Goal: Check status: Check status

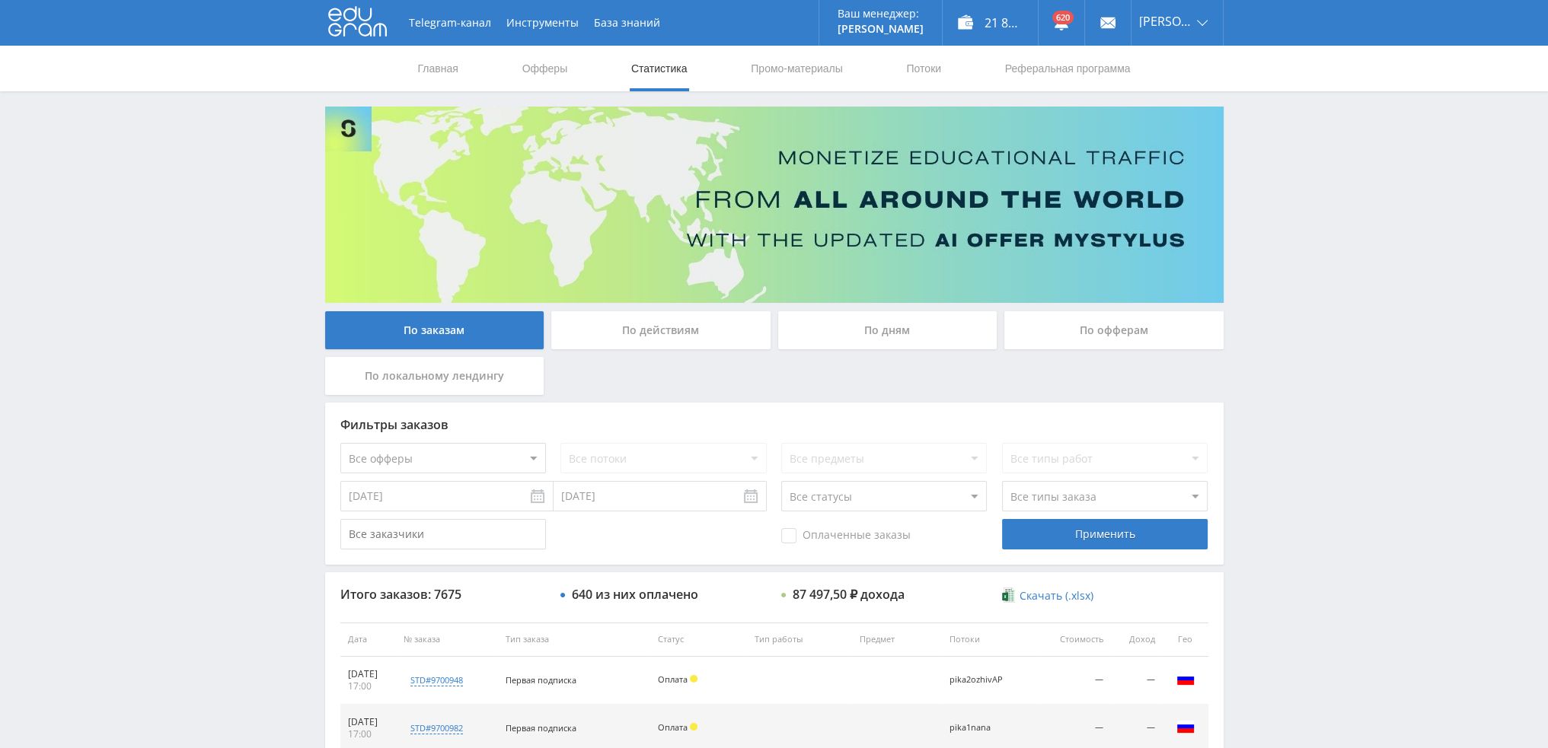
click at [877, 335] on div "По дням" at bounding box center [887, 330] width 219 height 38
click at [0, 0] on input "По дням" at bounding box center [0, 0] width 0 height 0
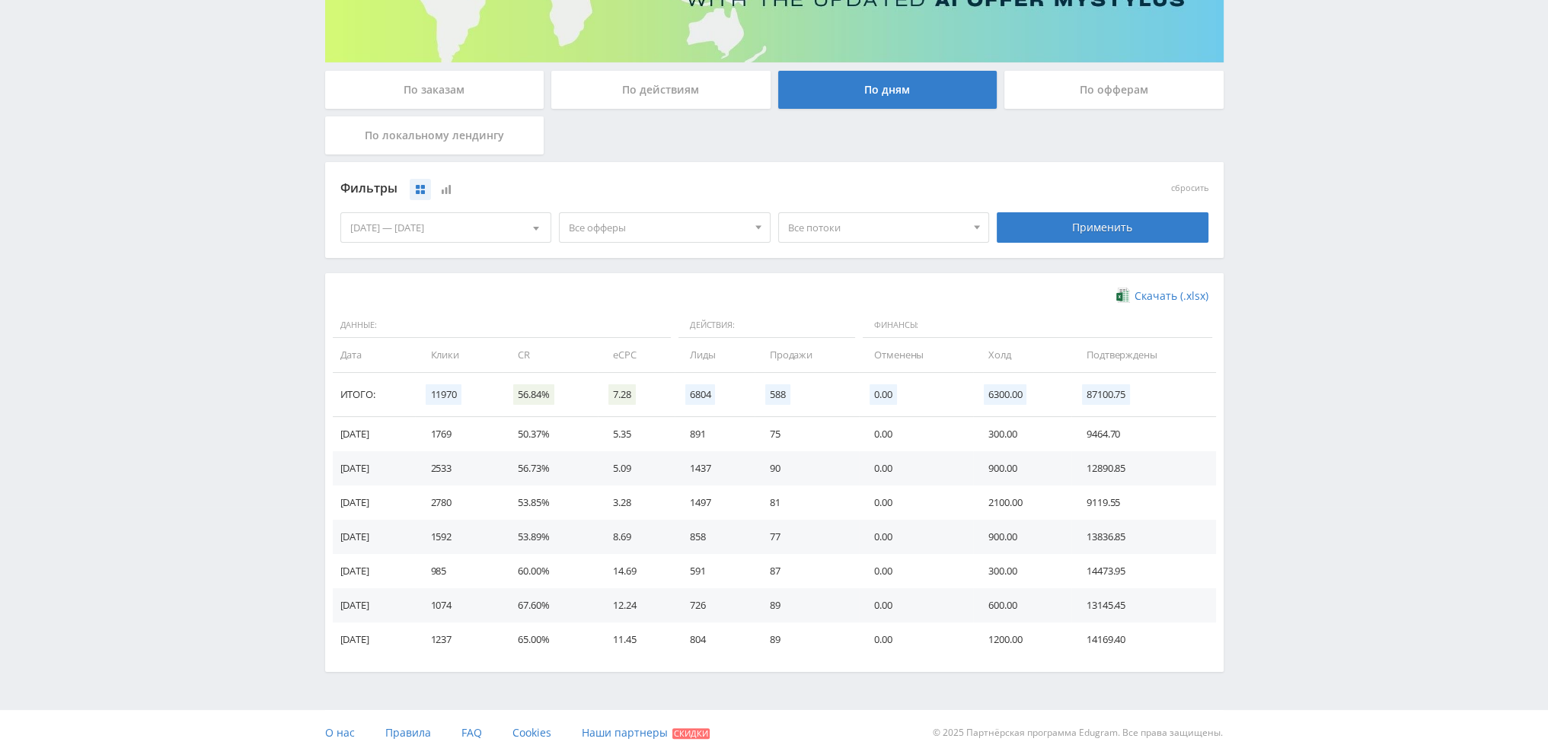
scroll to position [247, 0]
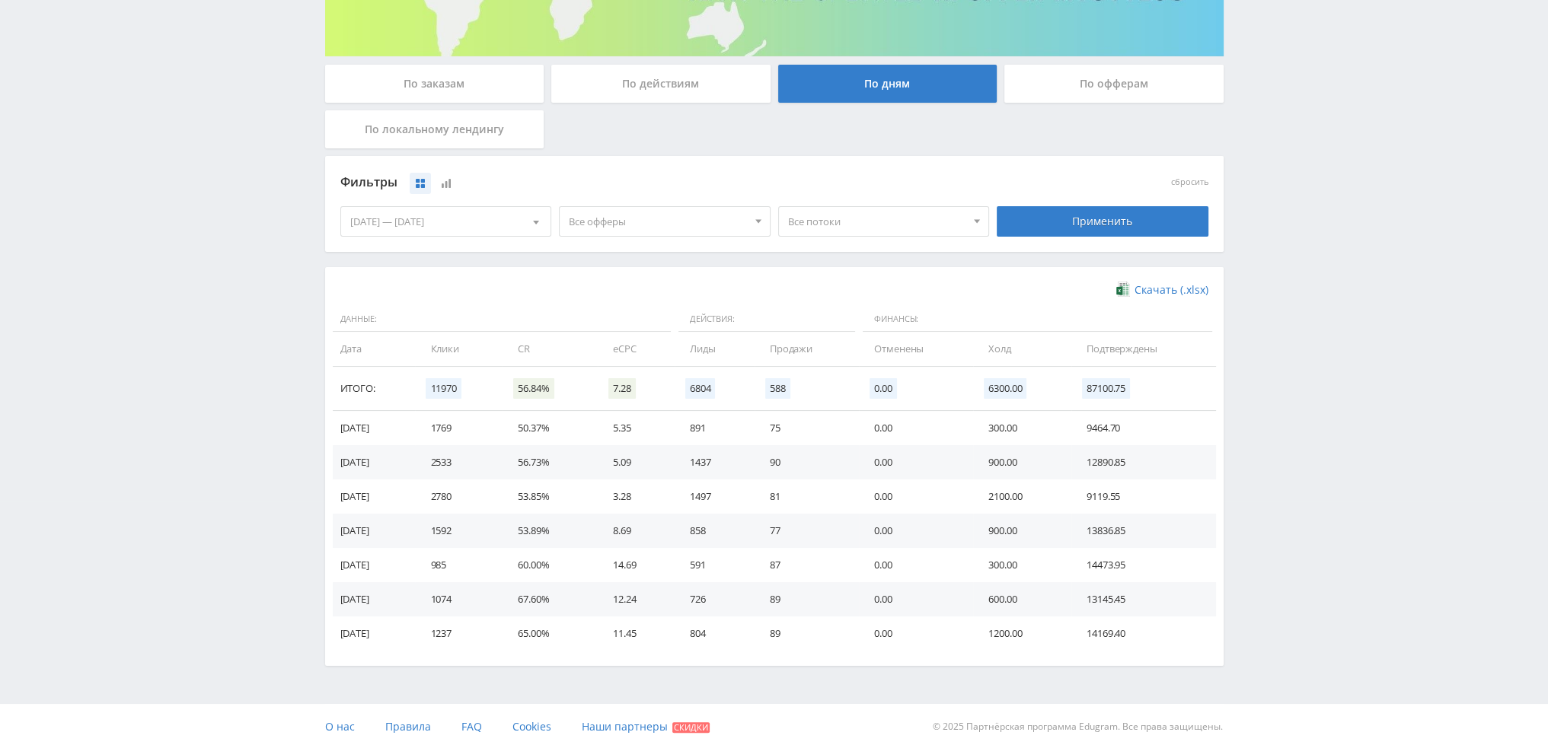
click at [605, 229] on span "Все офферы" at bounding box center [658, 221] width 178 height 29
click at [614, 308] on button "Кэмп" at bounding box center [665, 313] width 210 height 21
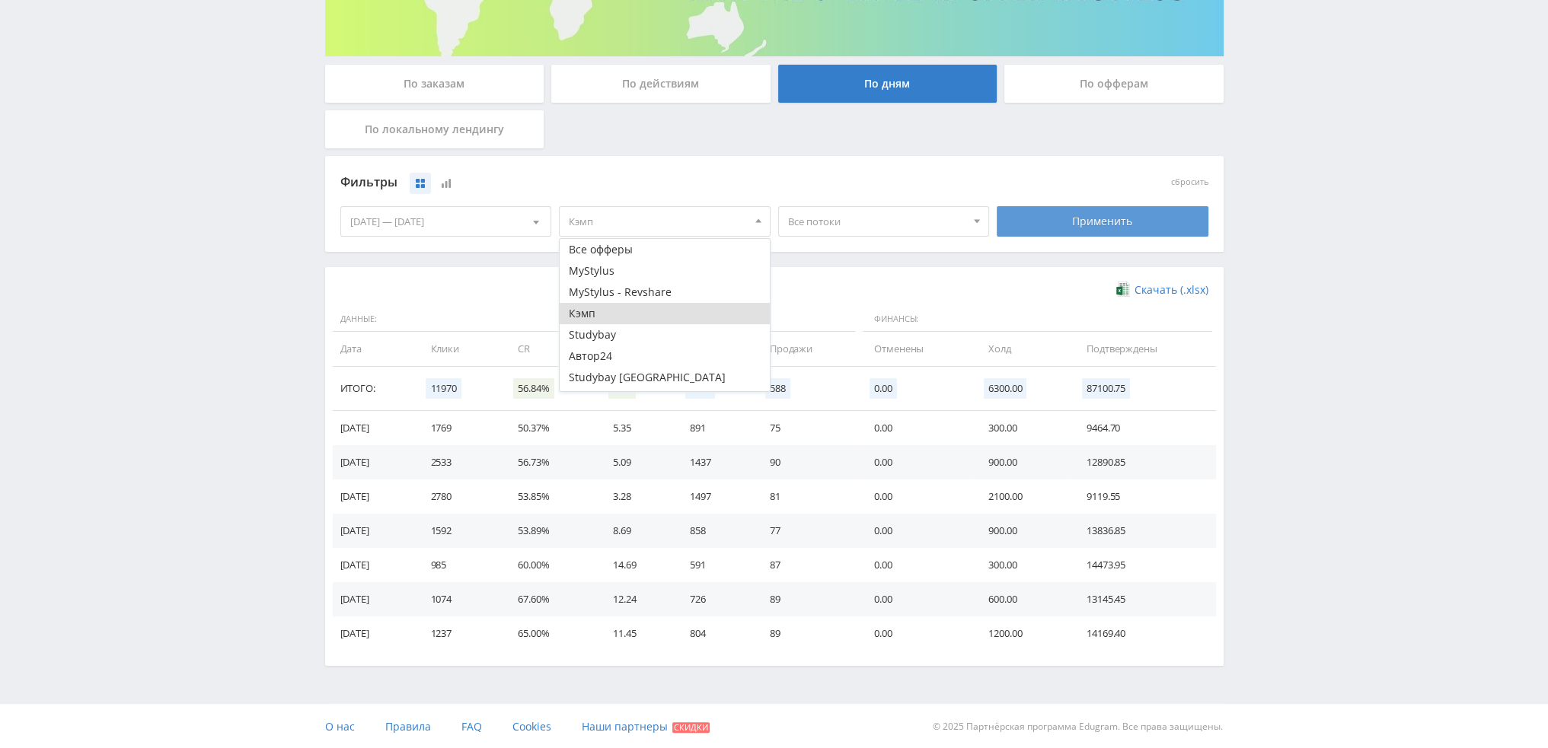
click at [1132, 234] on div "Применить" at bounding box center [1103, 221] width 212 height 30
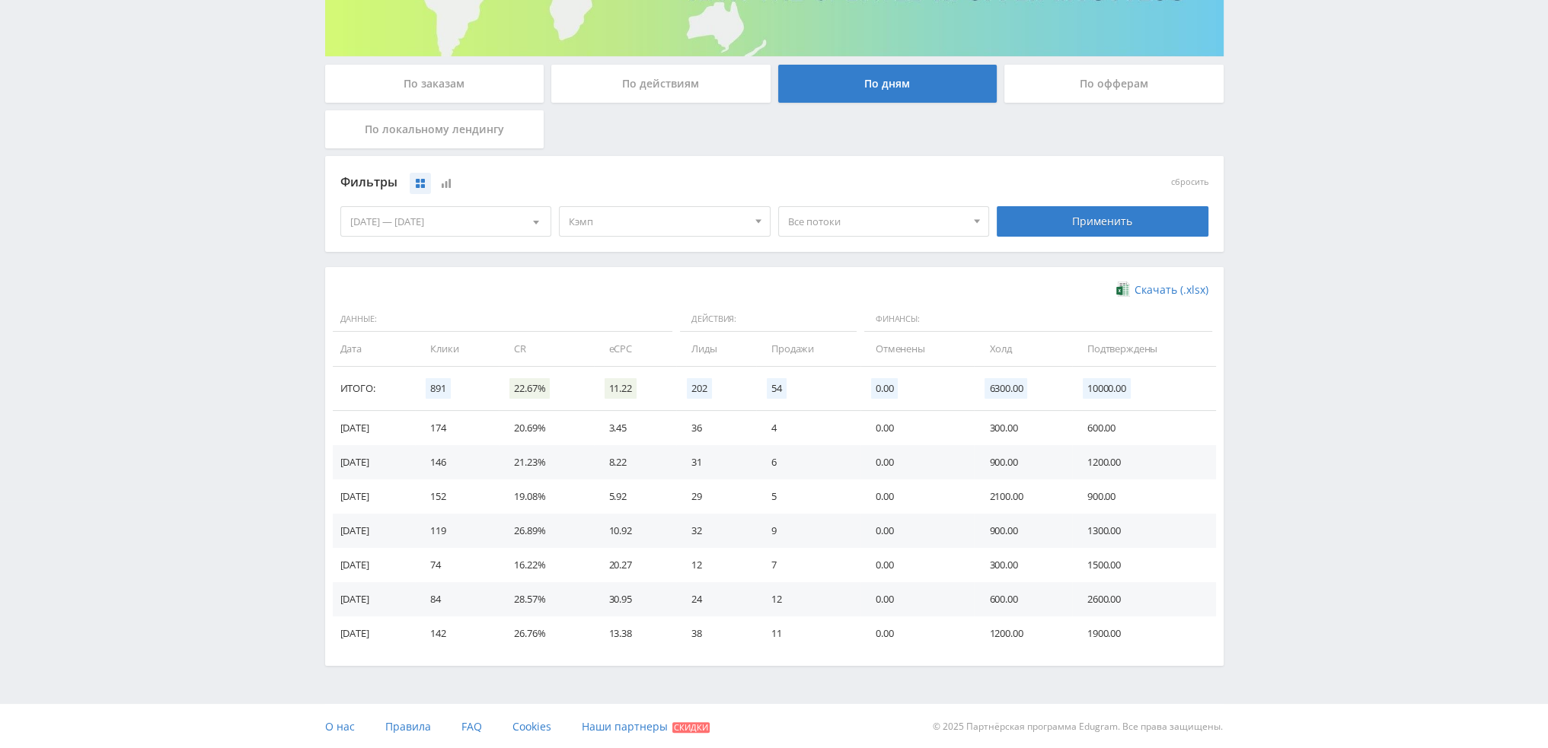
click at [640, 228] on span "Кэмп" at bounding box center [658, 221] width 178 height 29
click at [615, 317] on button "Кэмп" at bounding box center [665, 313] width 210 height 21
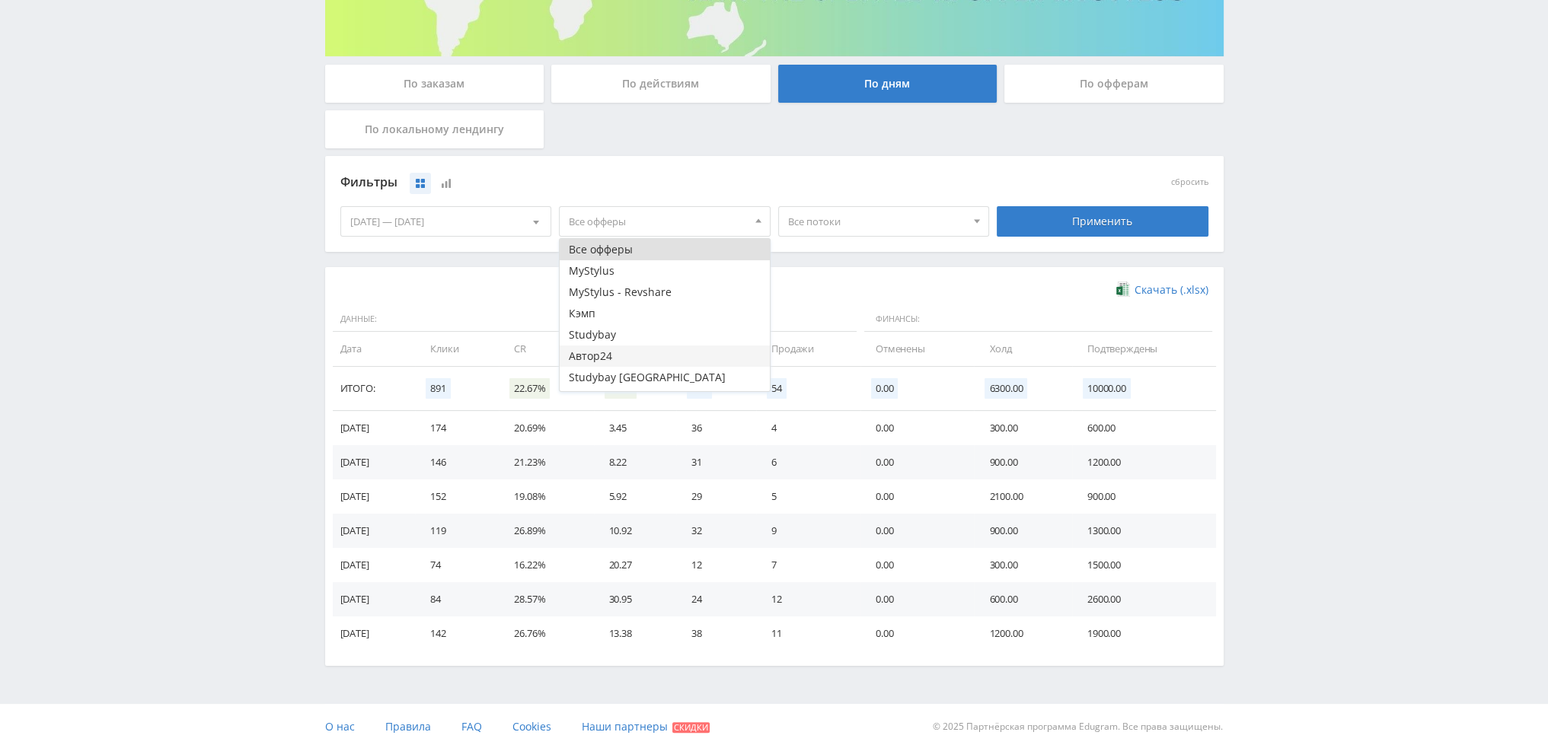
click at [608, 349] on button "Автор24" at bounding box center [665, 356] width 210 height 21
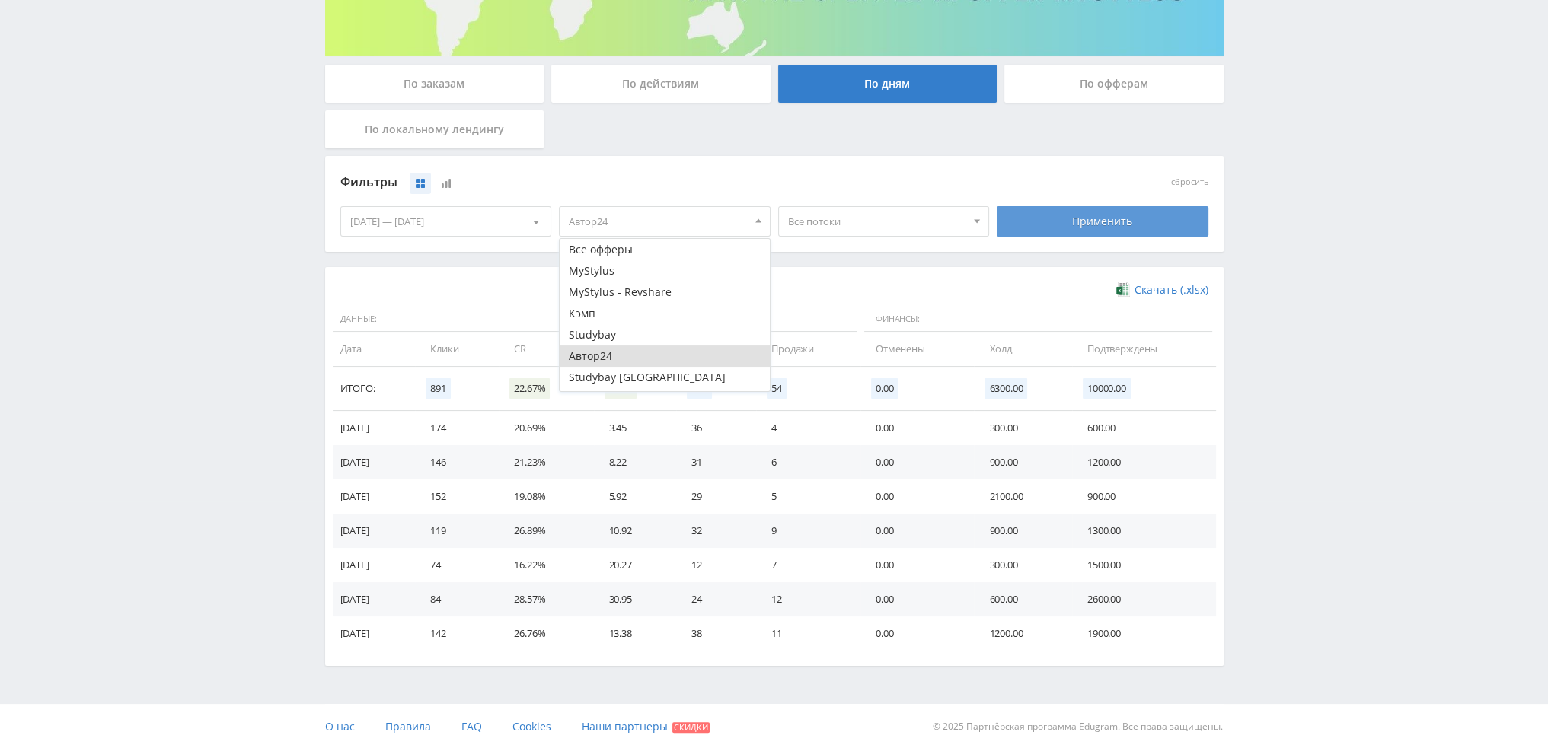
click at [1138, 223] on div "Применить" at bounding box center [1103, 221] width 212 height 30
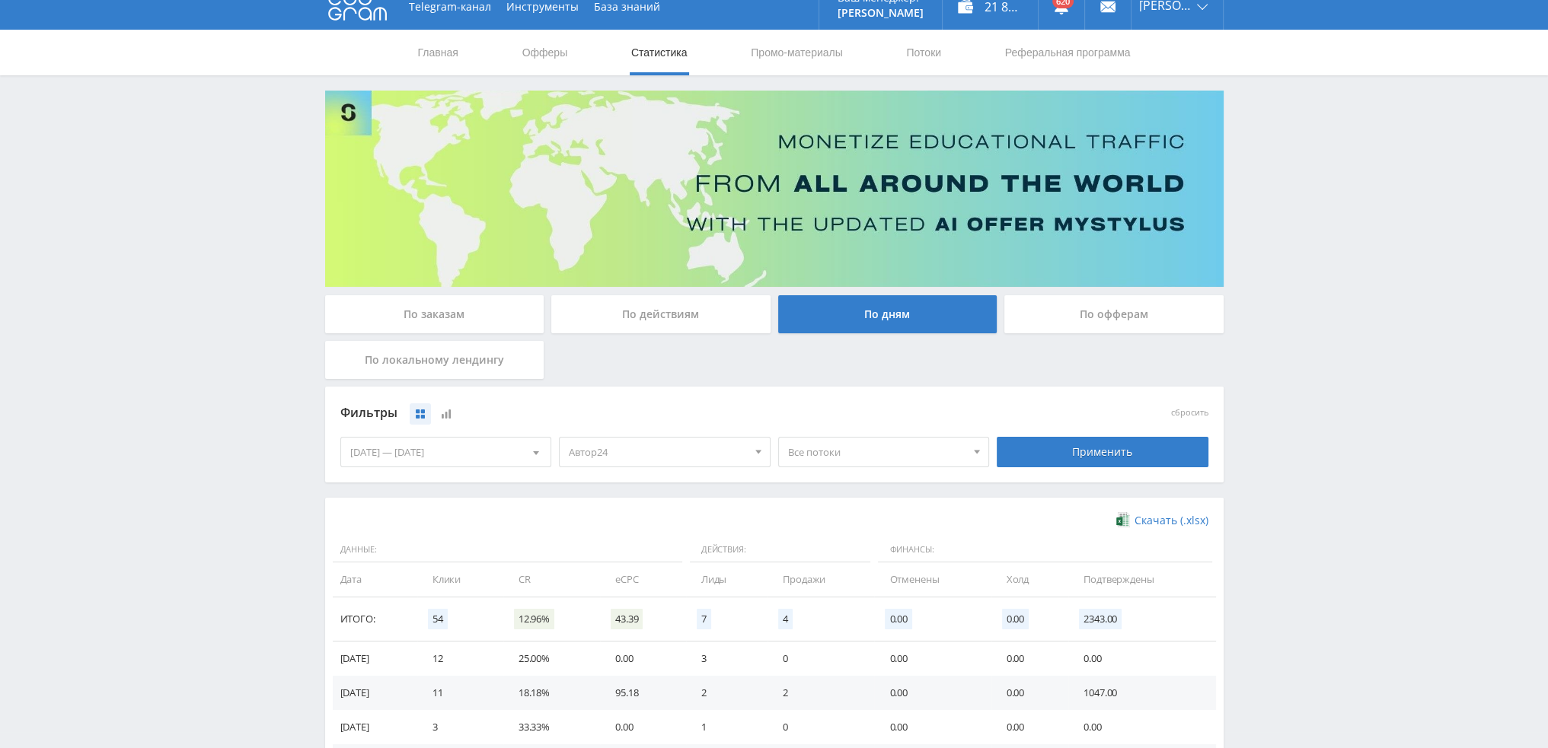
scroll to position [0, 0]
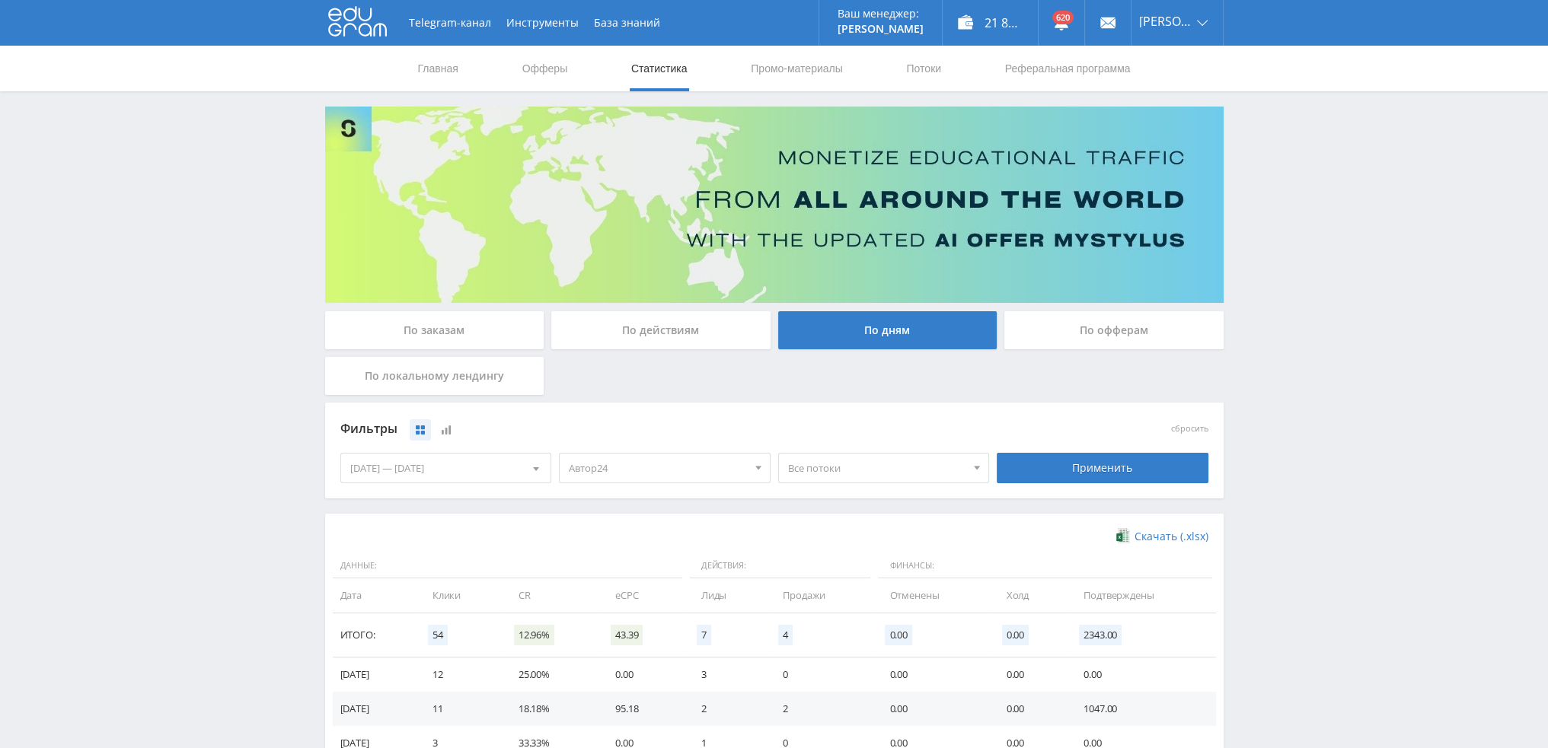
click at [438, 319] on div "По заказам" at bounding box center [434, 330] width 219 height 38
click at [0, 0] on input "По заказам" at bounding box center [0, 0] width 0 height 0
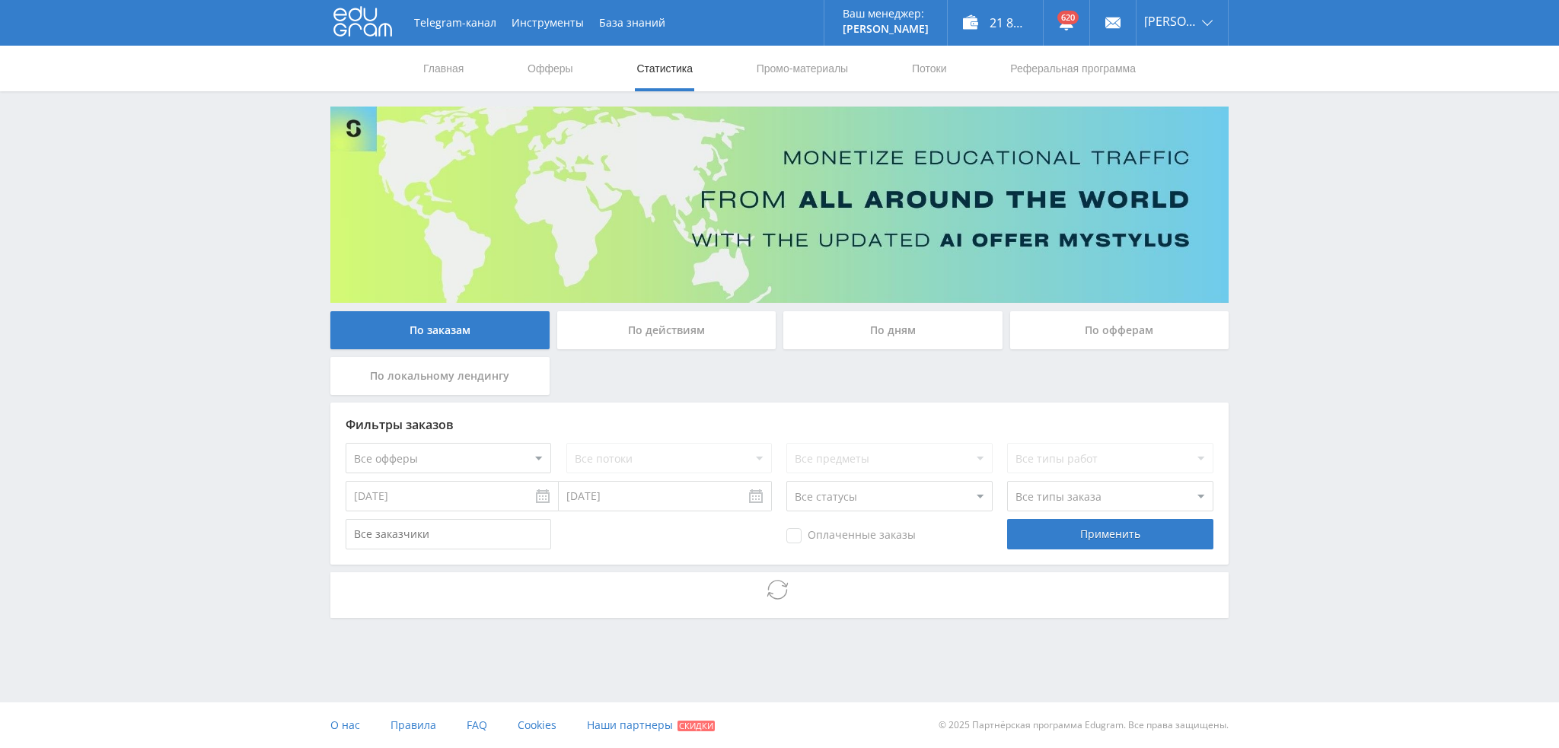
click at [459, 465] on select "Все офферы MyStylus MyStylus - Revshare Кэмп Studybay Автор24 Studybay Brazil S…" at bounding box center [449, 458] width 206 height 30
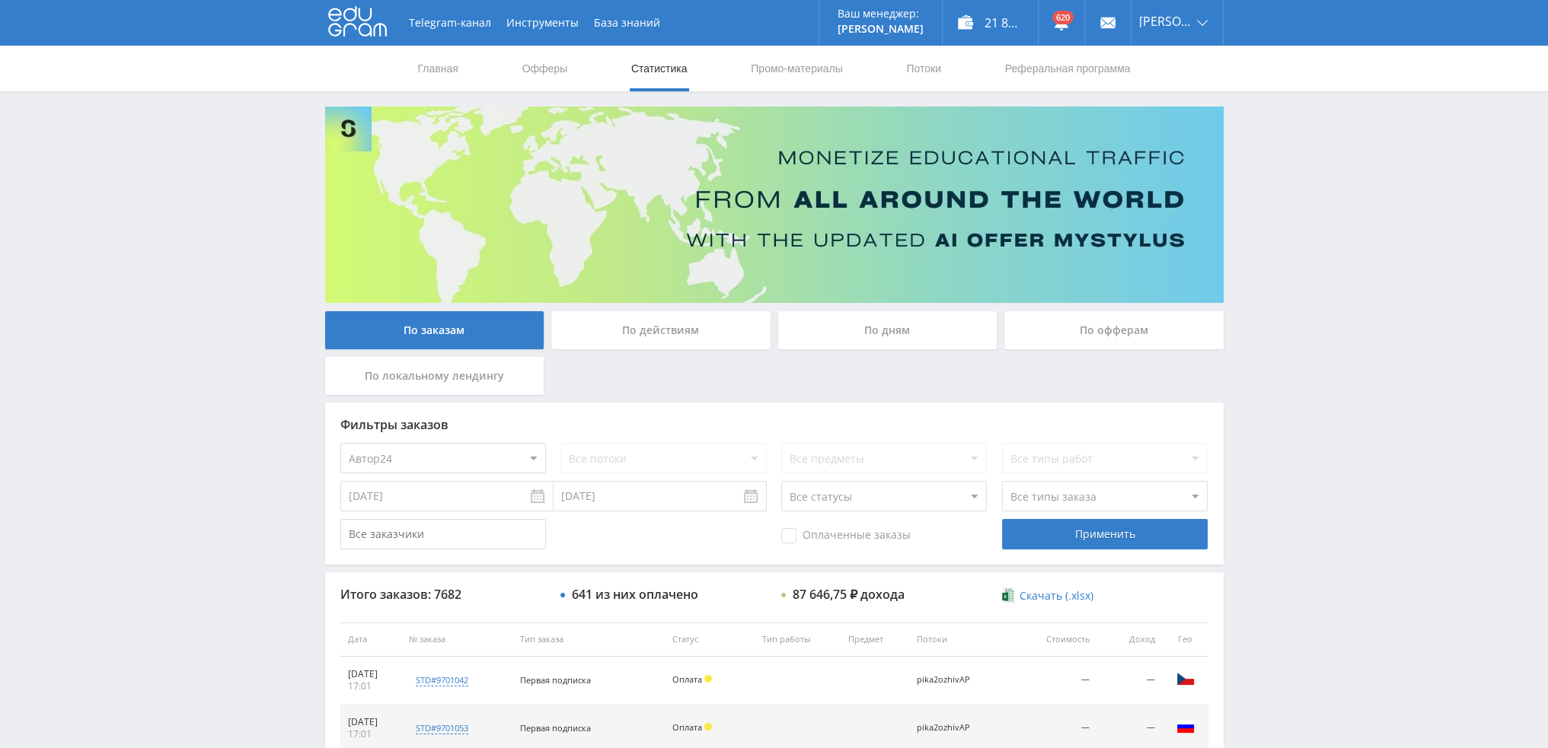
select select "1"
click at [1118, 540] on div "Применить" at bounding box center [1105, 534] width 206 height 30
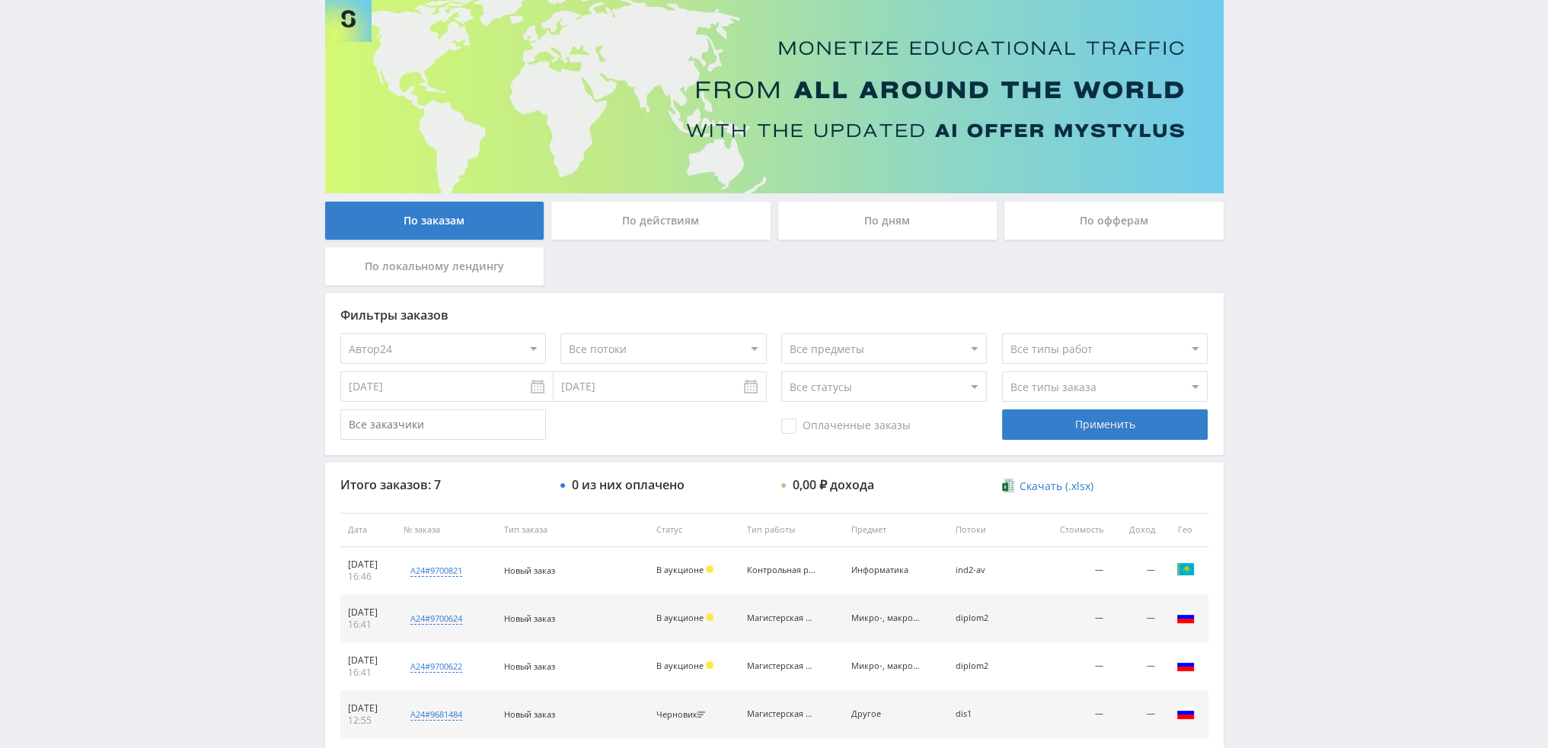
scroll to position [353, 0]
